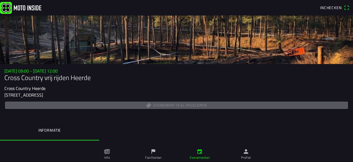
click at [32, 7] on img at bounding box center [20, 8] width 41 height 12
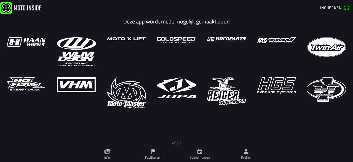
click at [3, 6] on img at bounding box center [20, 8] width 41 height 12
click at [200, 158] on ion-label "Evenementen" at bounding box center [200, 157] width 20 height 5
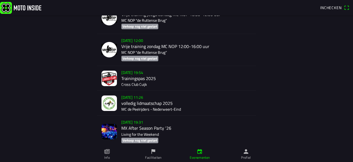
scroll to position [4216, 0]
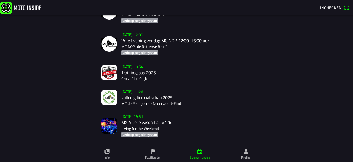
click at [198, 151] on icon "calendar" at bounding box center [200, 151] width 6 height 6
click at [350, 15] on ion-header "Inchecken" at bounding box center [176, 7] width 353 height 15
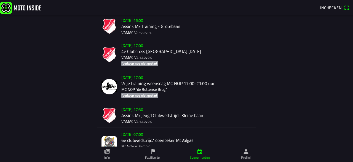
scroll to position [0, 0]
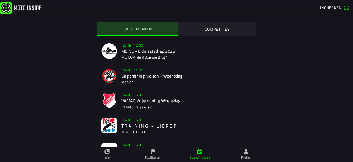
click at [0, 0] on slot "EVENEMENTEN" at bounding box center [0, 0] width 0 height 0
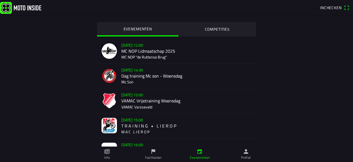
click at [111, 153] on link "Info" at bounding box center [107, 153] width 46 height 15
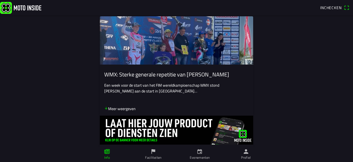
scroll to position [278, 0]
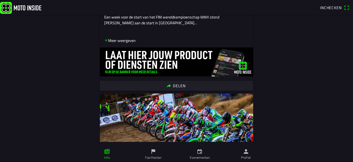
click at [153, 156] on ion-label "Faciliteiten" at bounding box center [153, 157] width 16 height 5
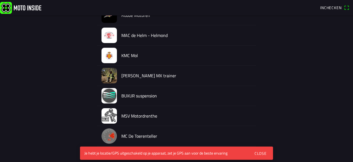
scroll to position [1122, 0]
